Goal: Task Accomplishment & Management: Manage account settings

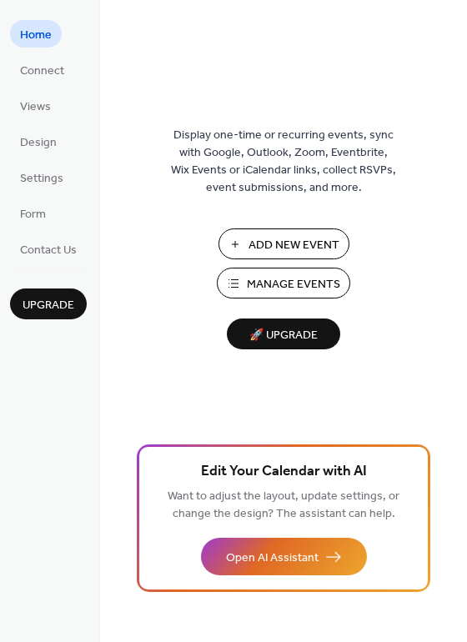
click at [284, 282] on span "Manage Events" at bounding box center [293, 285] width 93 height 18
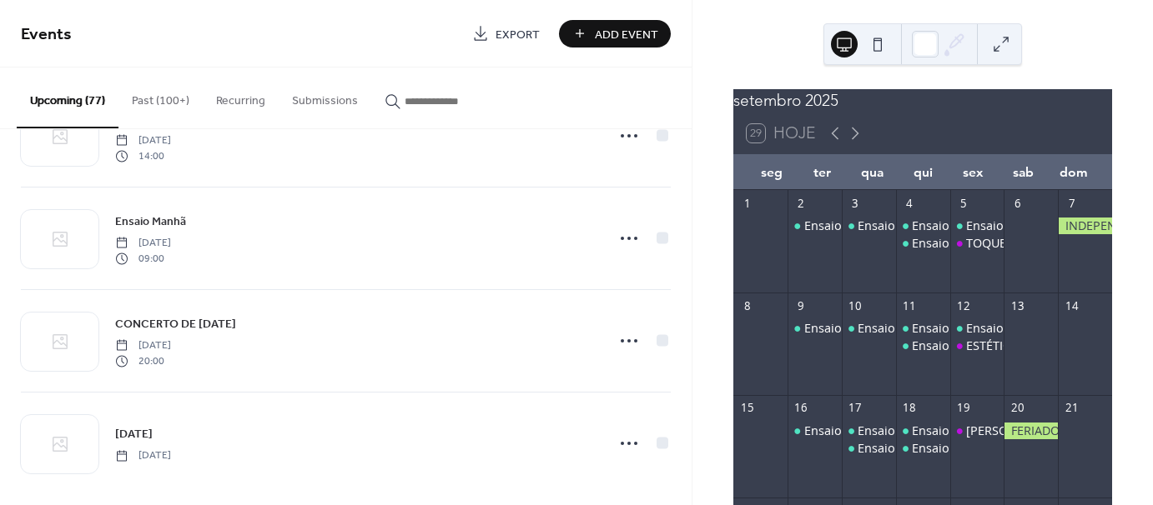
scroll to position [6534, 0]
